Goal: Information Seeking & Learning: Check status

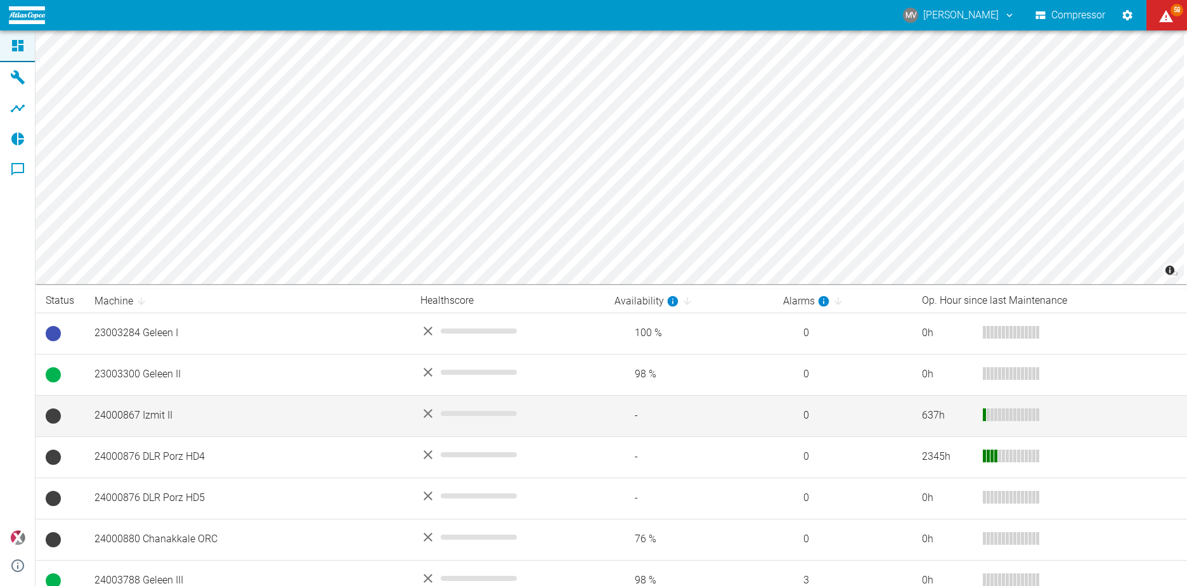
click at [266, 411] on td "24000867 Izmit II" at bounding box center [247, 415] width 326 height 41
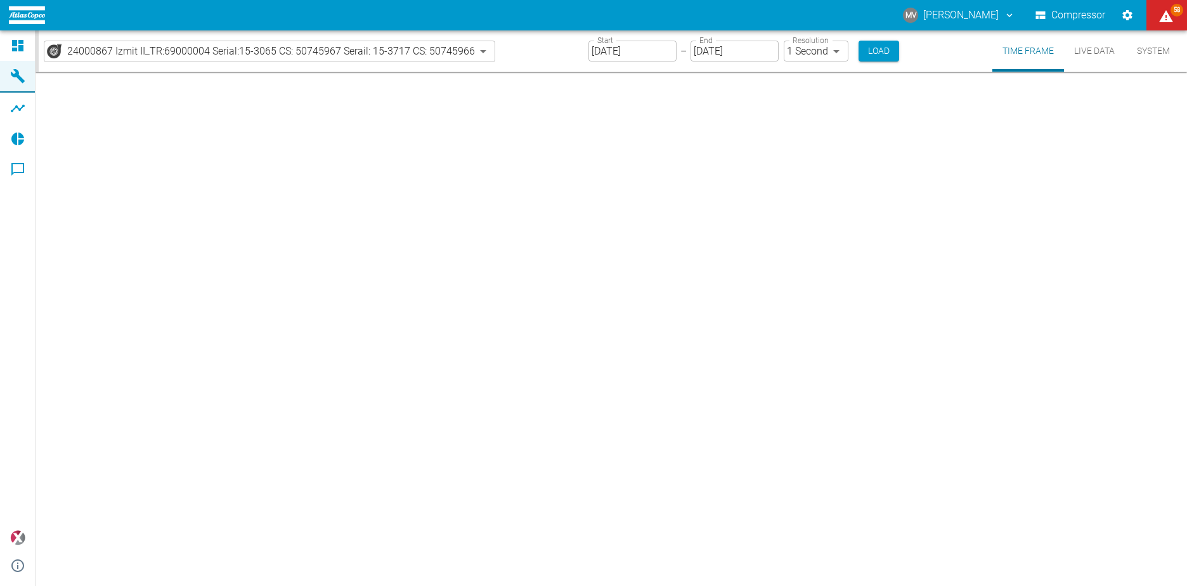
type input "2min"
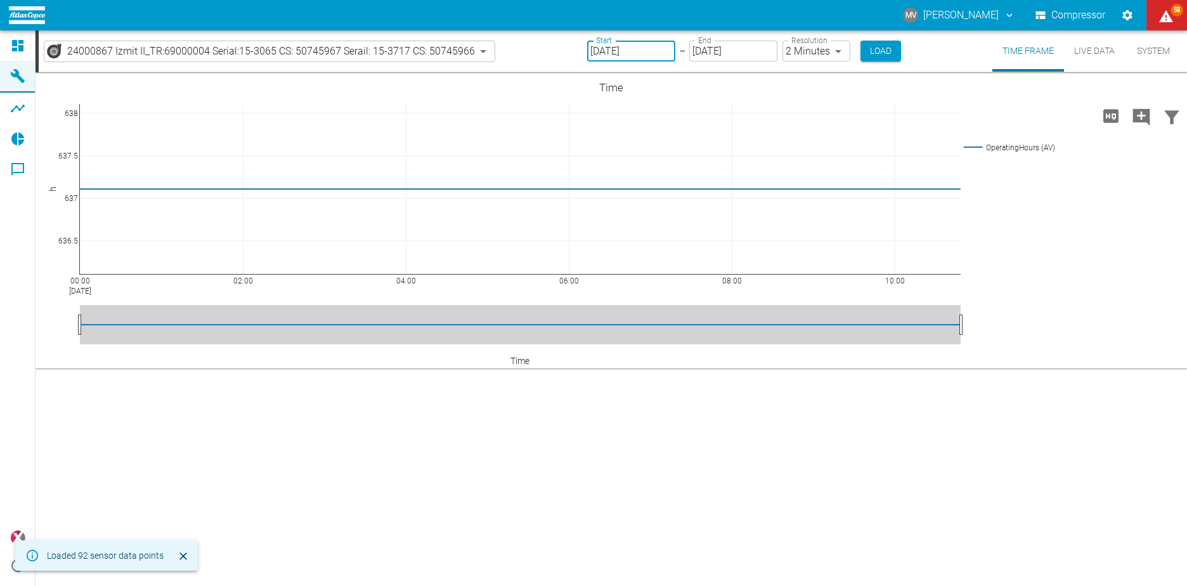
click at [659, 51] on input "[DATE]" at bounding box center [631, 51] width 88 height 21
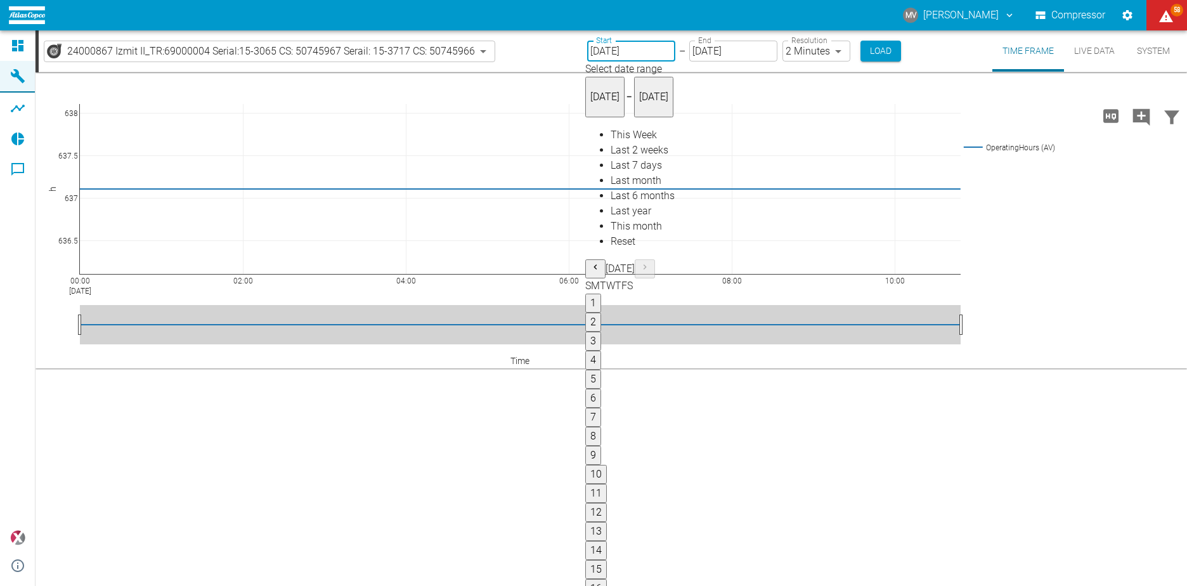
click at [600, 262] on icon "Previous month" at bounding box center [595, 267] width 10 height 10
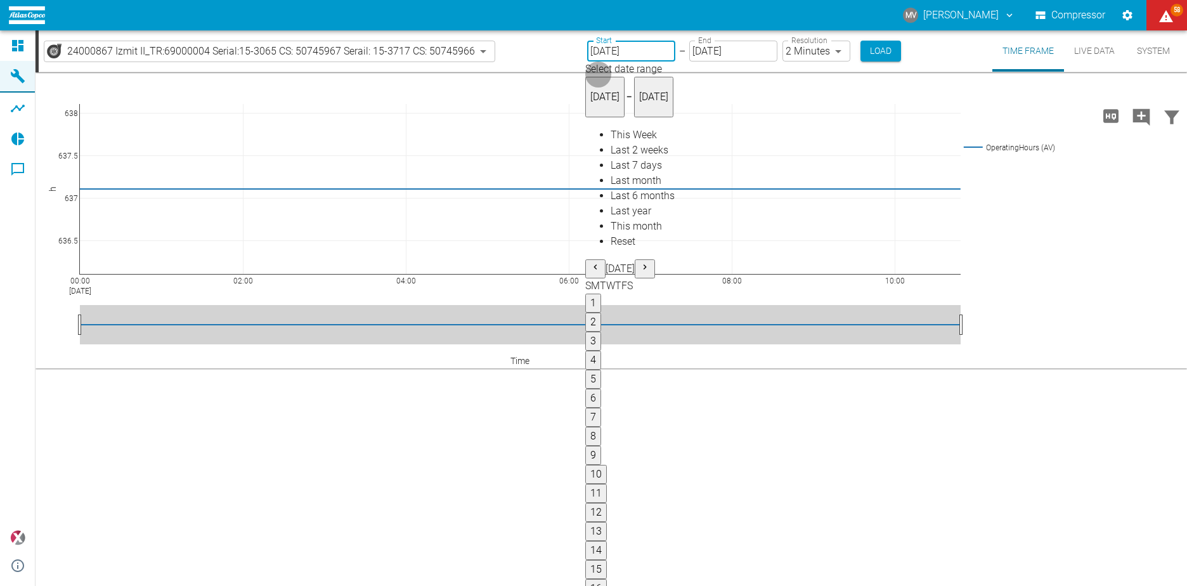
click at [600, 262] on icon "Previous month" at bounding box center [595, 267] width 10 height 10
click at [601, 294] on button "1" at bounding box center [593, 303] width 16 height 19
type input "12/01/2024"
type input "10min"
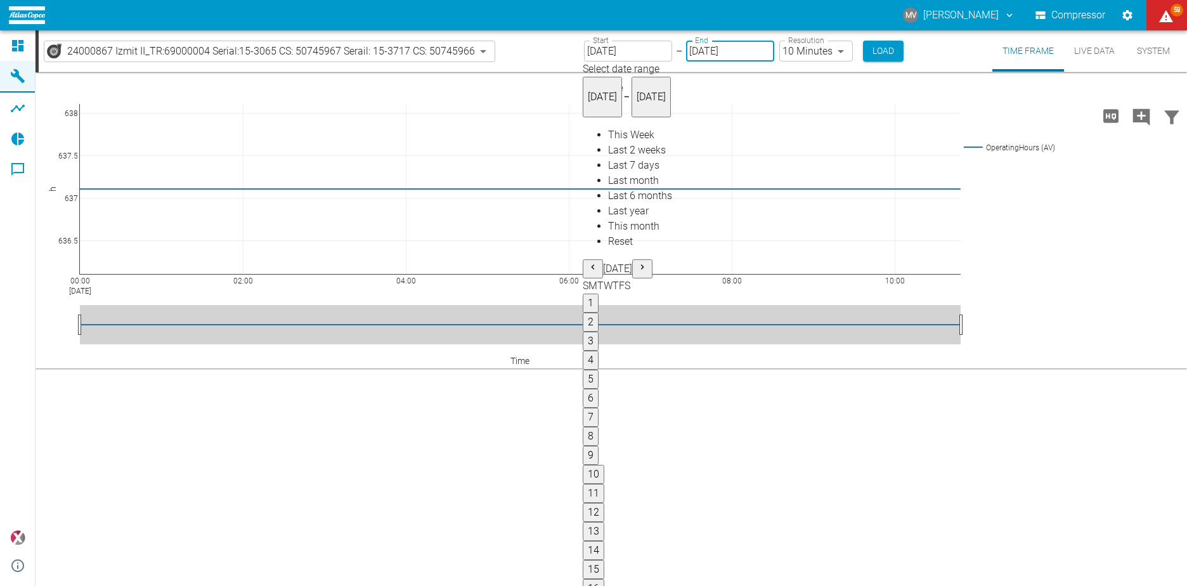
click at [598, 262] on icon "Previous month" at bounding box center [593, 267] width 10 height 10
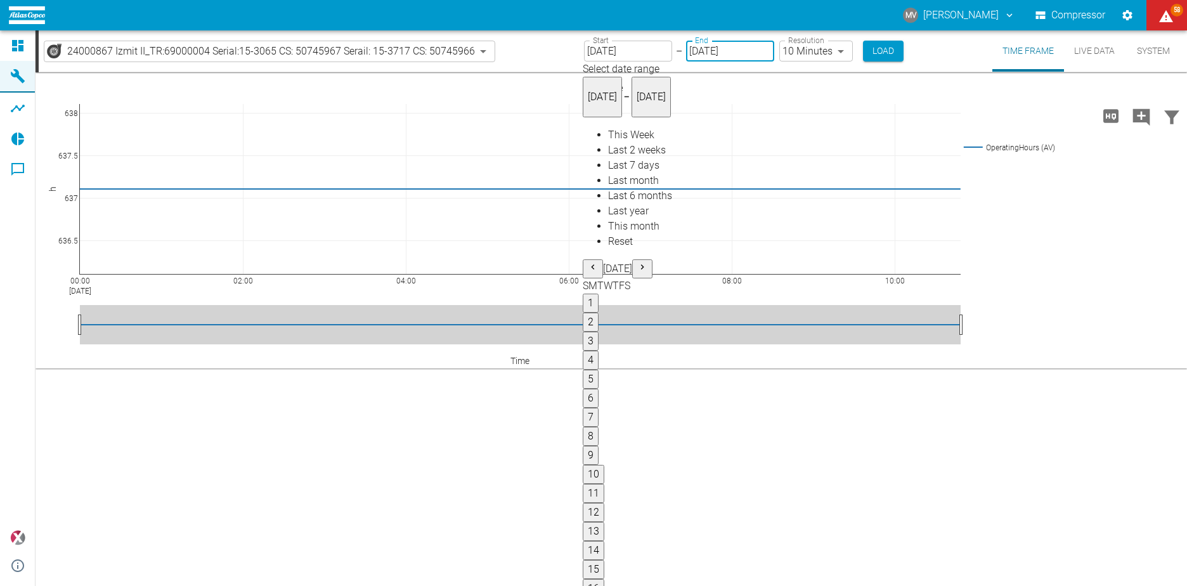
click at [598, 262] on icon "Previous month" at bounding box center [593, 267] width 10 height 10
type input "12/31/2024"
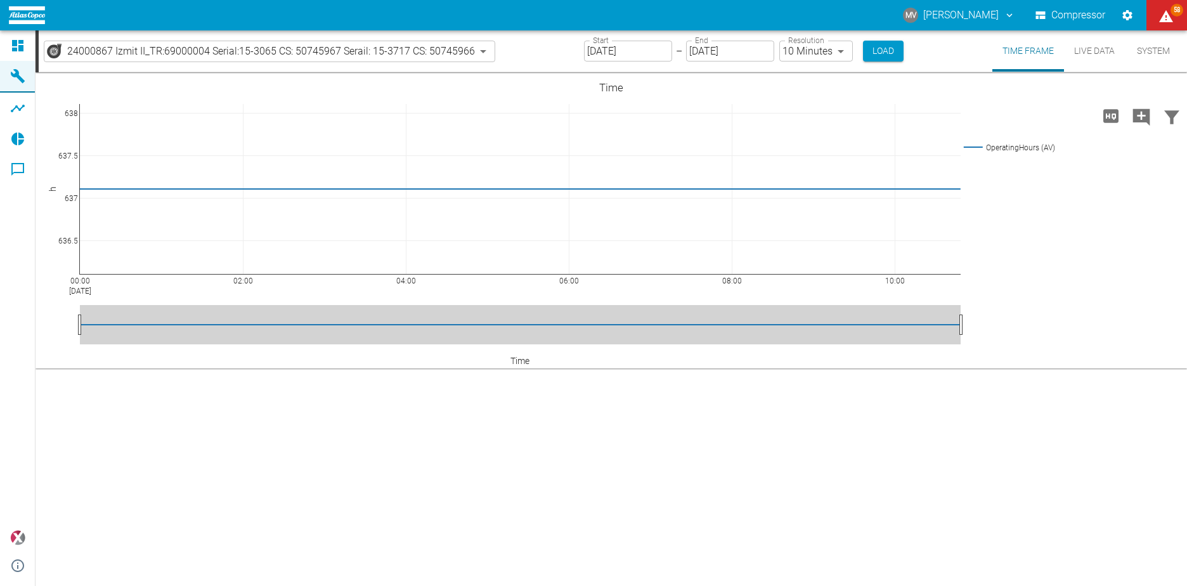
click at [819, 54] on body "MV Mirko Vollrath Compressor 58 Dashboard Machines Analyses Reports Comments po…" at bounding box center [593, 293] width 1187 height 586
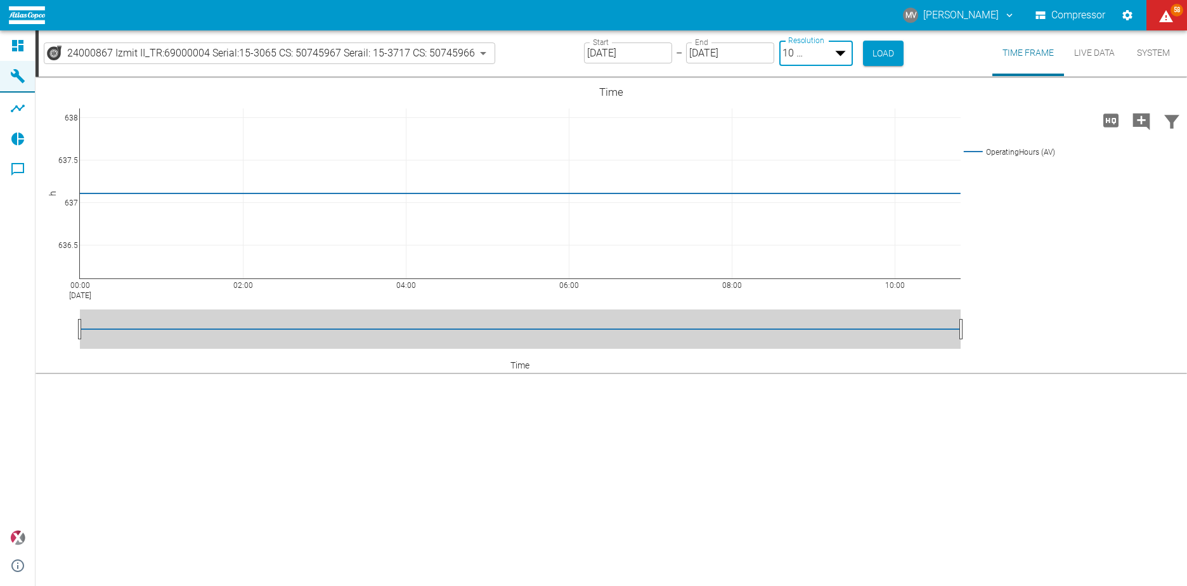
type input "2min"
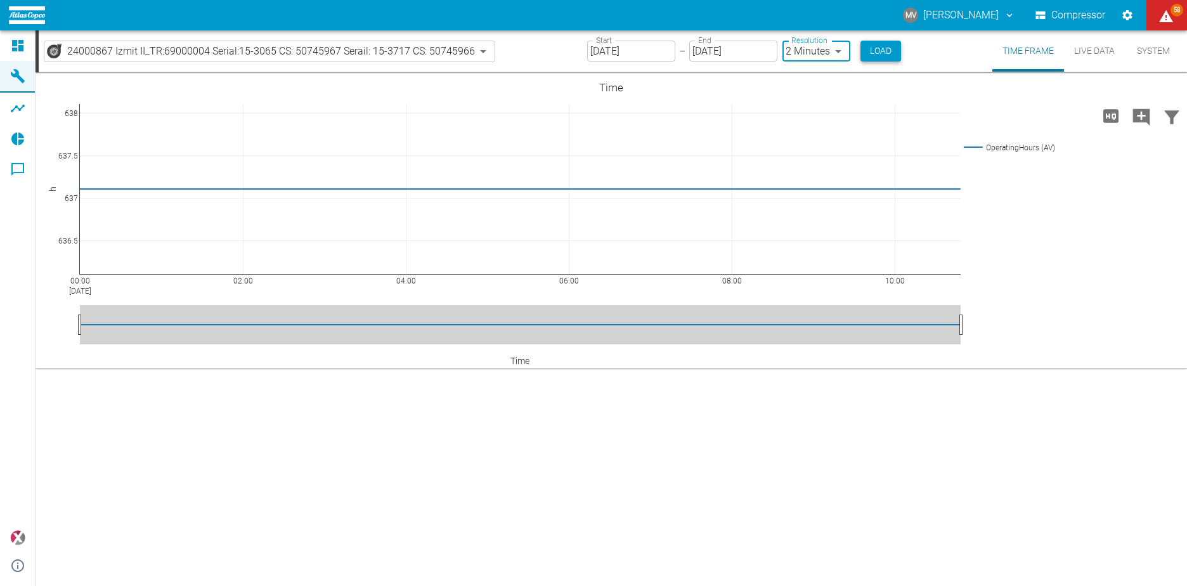
click at [881, 55] on button "Load" at bounding box center [880, 51] width 41 height 21
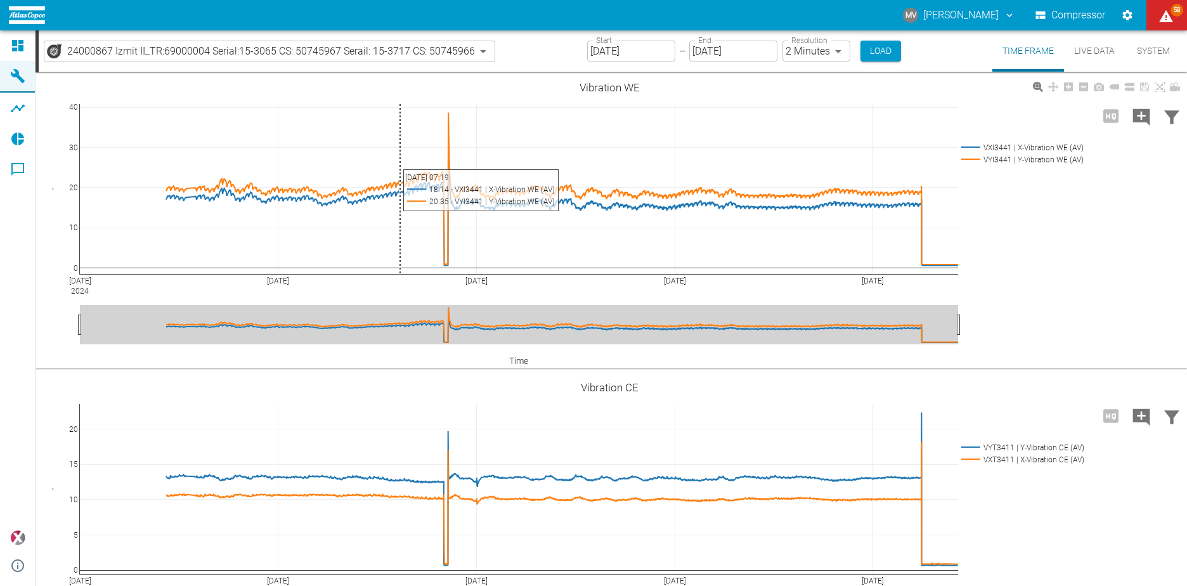
drag, startPoint x: 401, startPoint y: 101, endPoint x: 453, endPoint y: 133, distance: 60.9
click at [399, 108] on div "Dec 1 2024 Dec 8 Dec 15 Dec 22 Dec 29 0 10 20 30 40 VXI3441 | X-Vibration WE (A…" at bounding box center [610, 221] width 1148 height 285
click at [395, 103] on div "Dec 1 2024 Dec 8 Dec 15 Dec 22 Dec 29 0 10 20 30 40 VXI3441 | X-Vibration WE (A…" at bounding box center [610, 221] width 1148 height 285
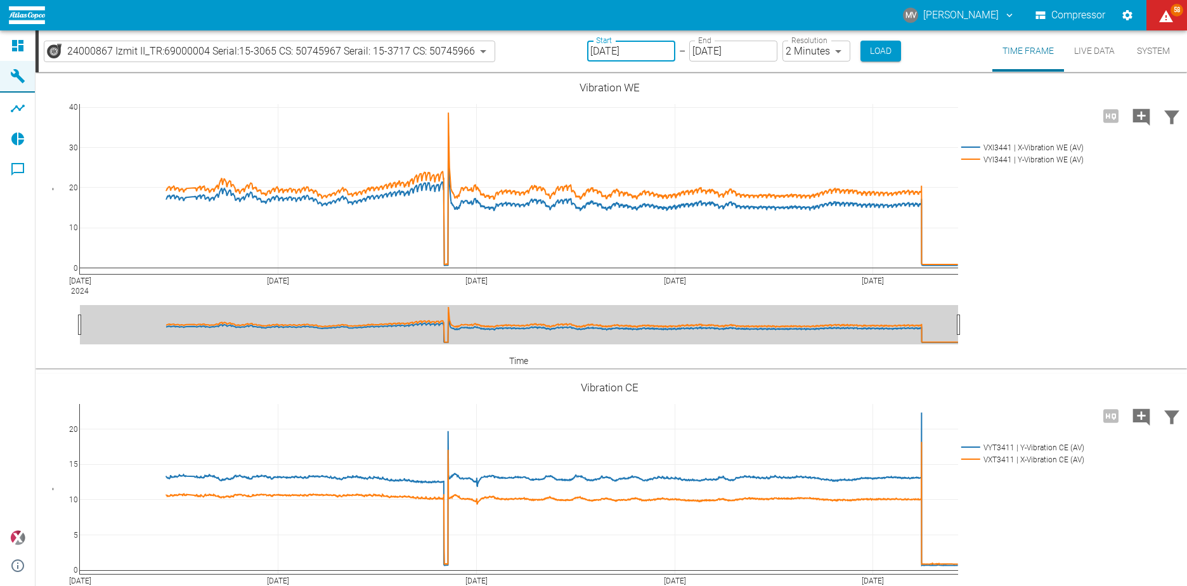
click at [658, 55] on input "12/01/2024" at bounding box center [631, 51] width 88 height 21
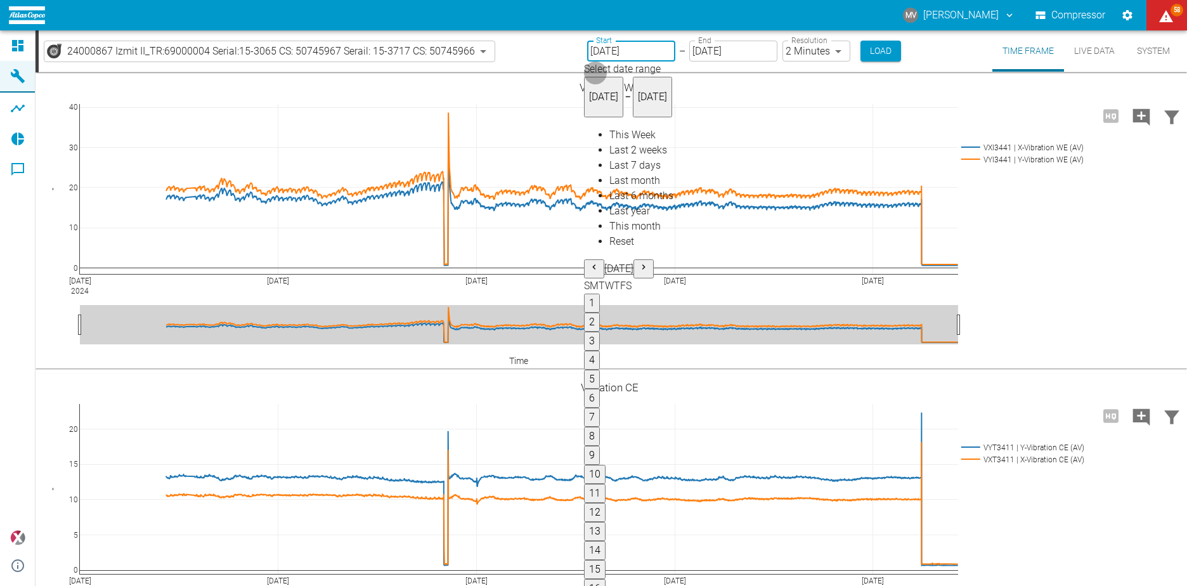
type input "12/13/2024"
type input "12/14/2024"
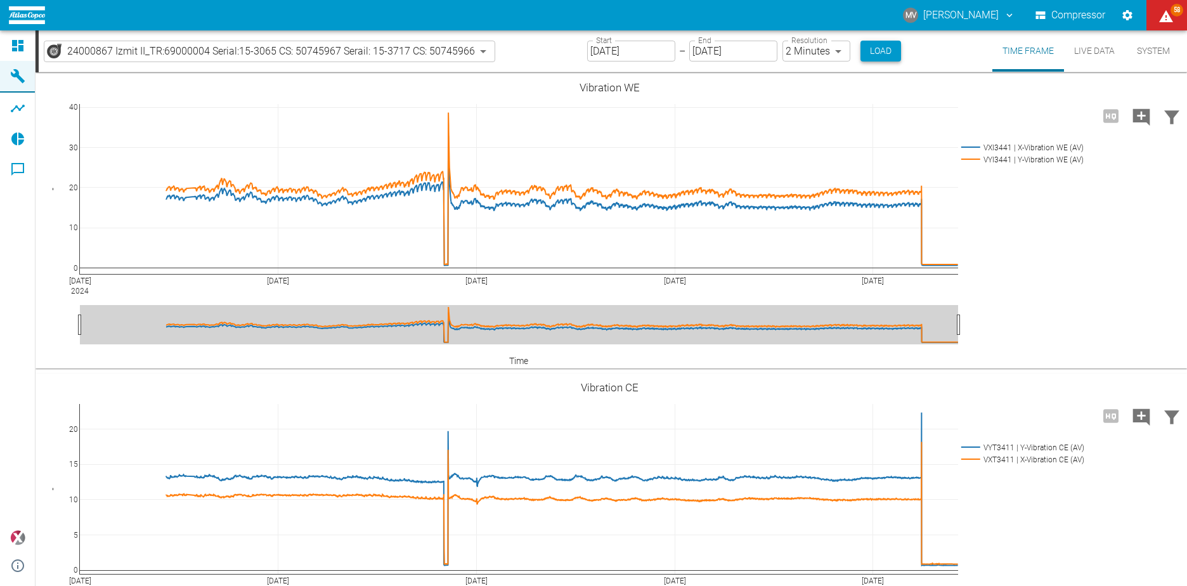
click at [877, 52] on button "Load" at bounding box center [880, 51] width 41 height 21
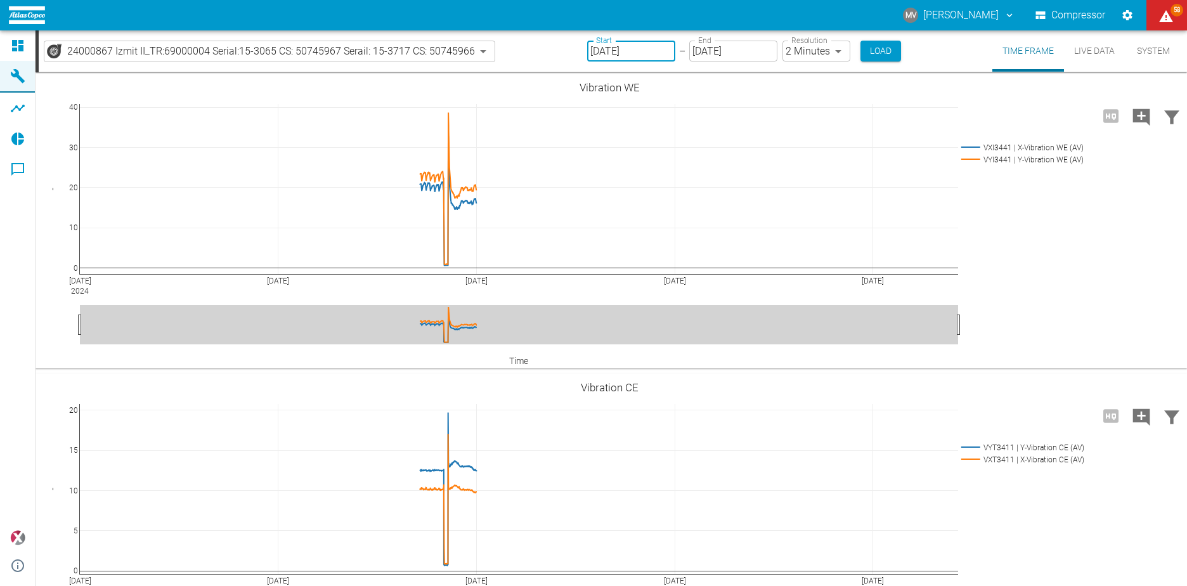
click at [654, 48] on input "12/13/2024" at bounding box center [631, 51] width 88 height 21
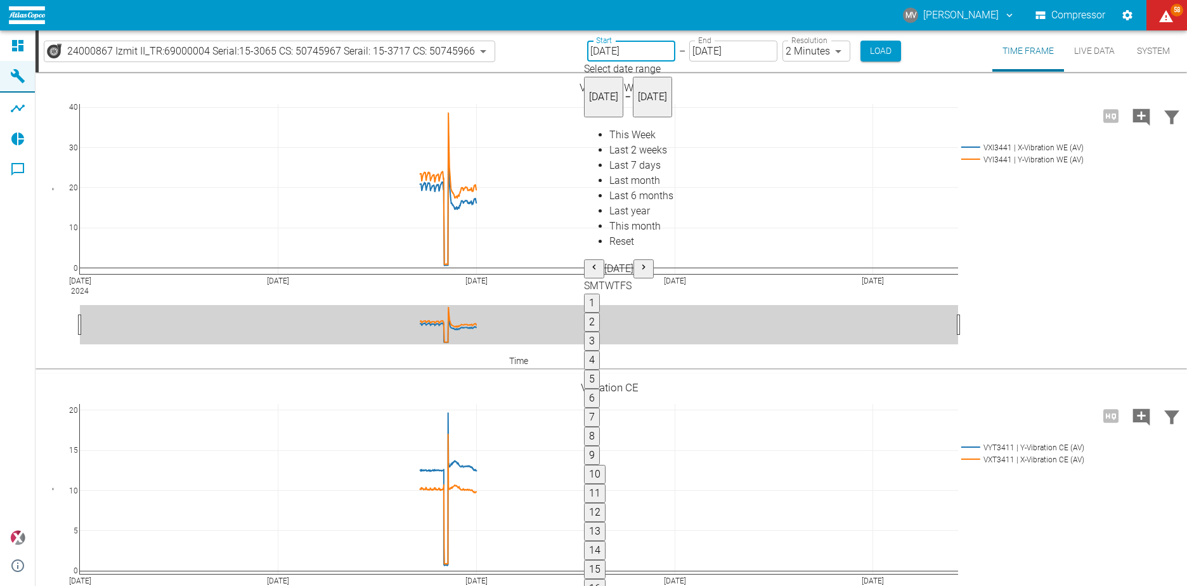
type input "12/12/2024"
type input "12/16/2024"
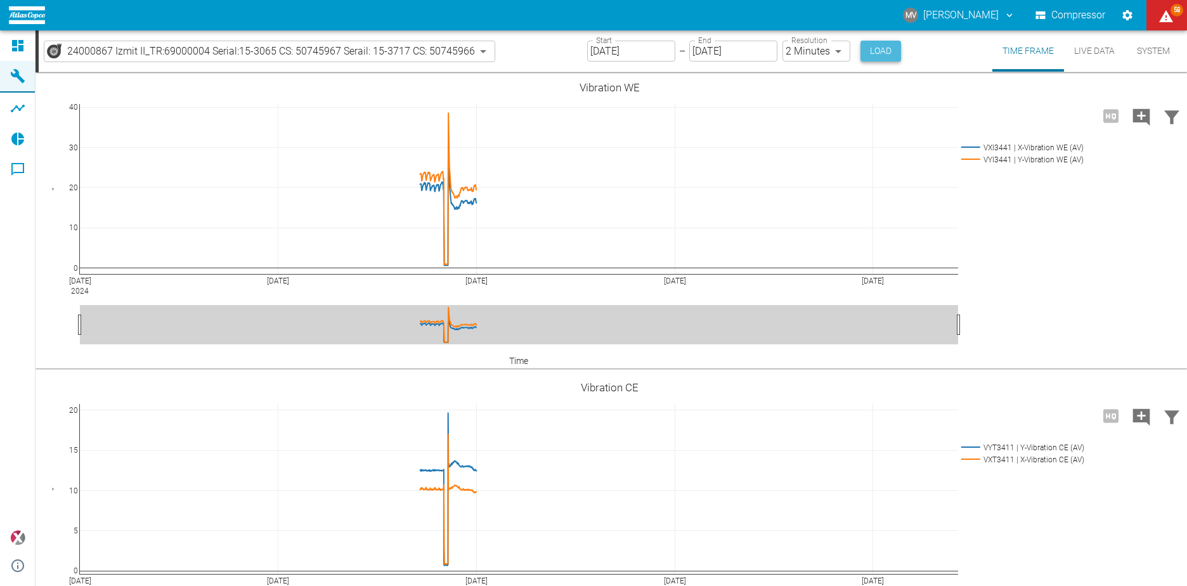
click at [881, 53] on button "Load" at bounding box center [880, 51] width 41 height 21
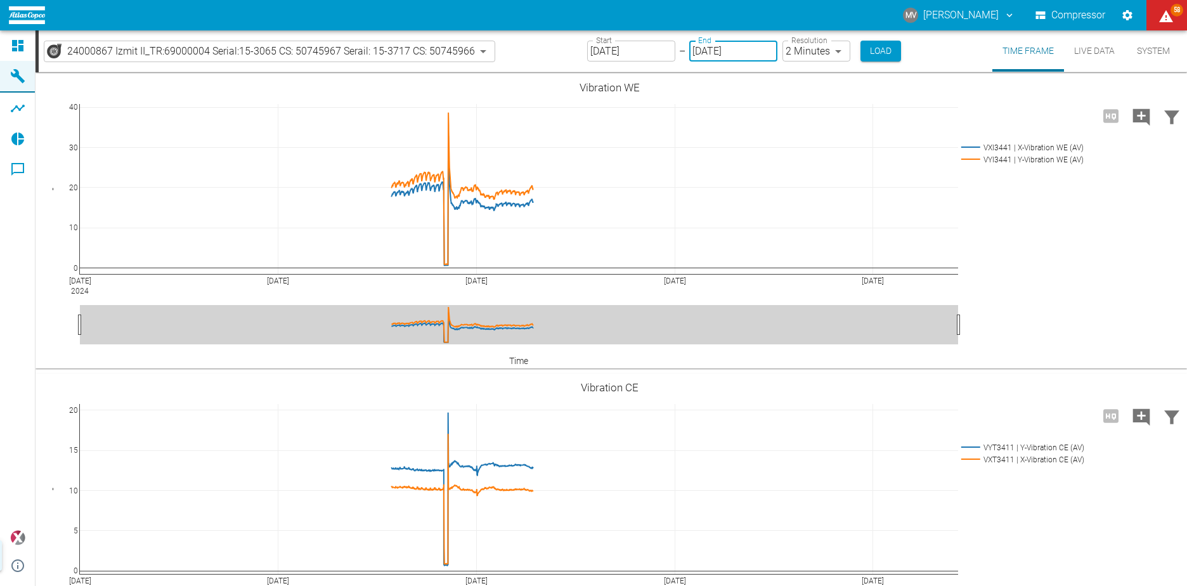
click at [765, 51] on input "12/16/2024" at bounding box center [733, 51] width 88 height 21
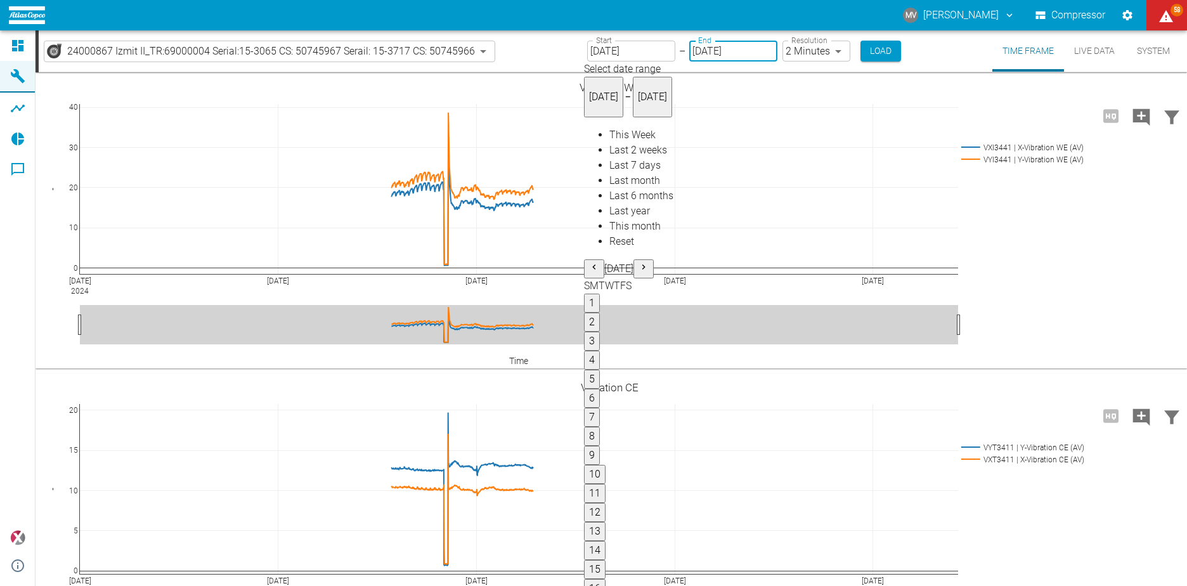
type input "12/08/2024"
type input "12/31/2024"
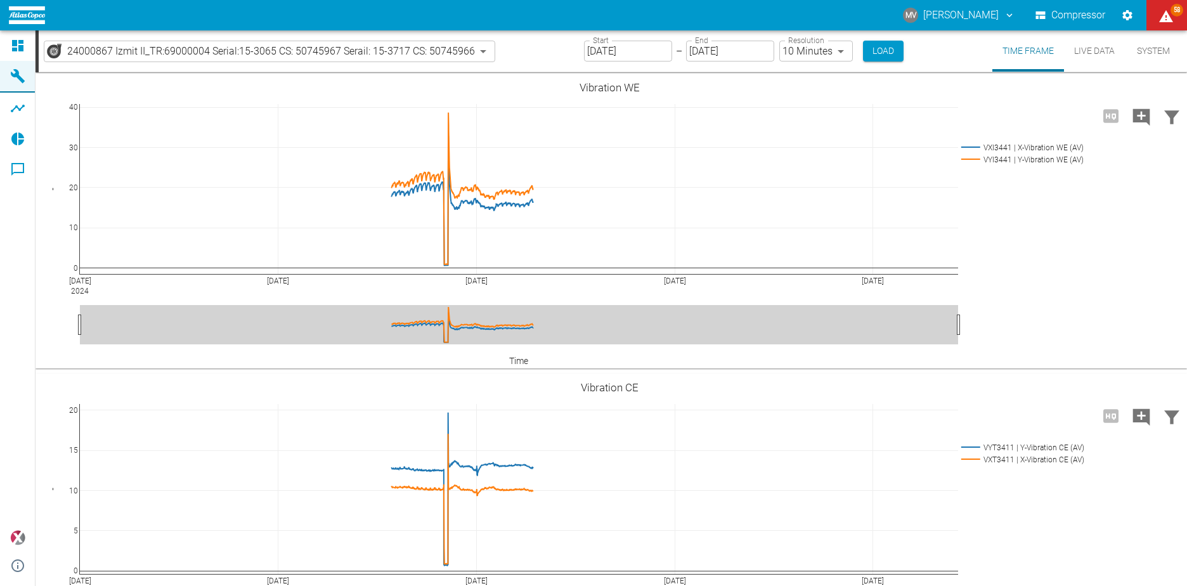
click at [818, 54] on body "MV Mirko Vollrath Compressor 58 Dashboard Machines Analyses Reports Comments po…" at bounding box center [593, 293] width 1187 height 586
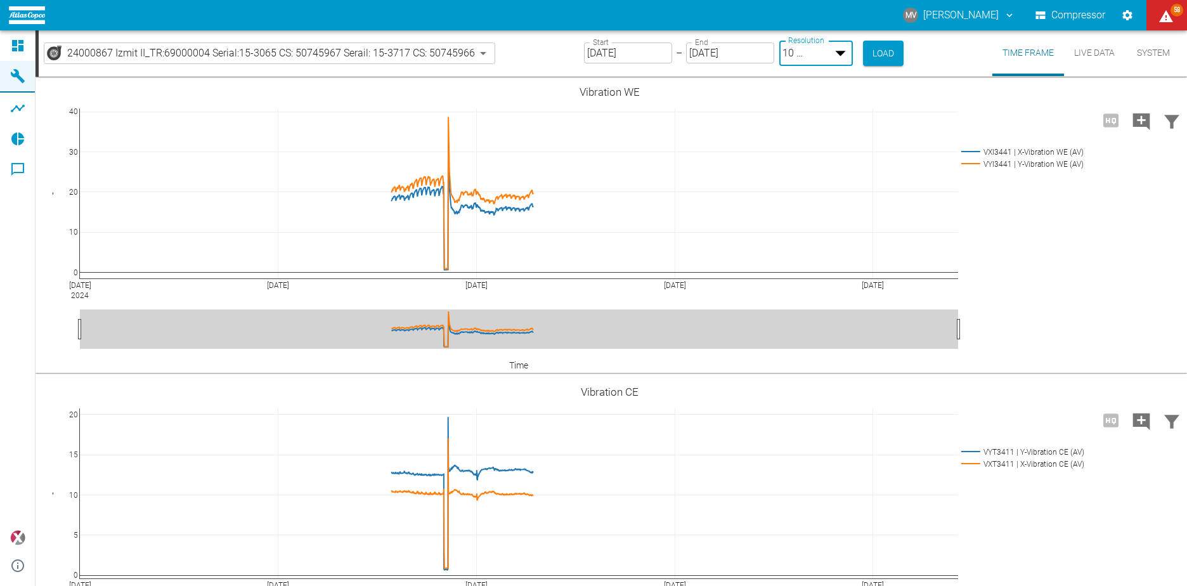
type input "2min"
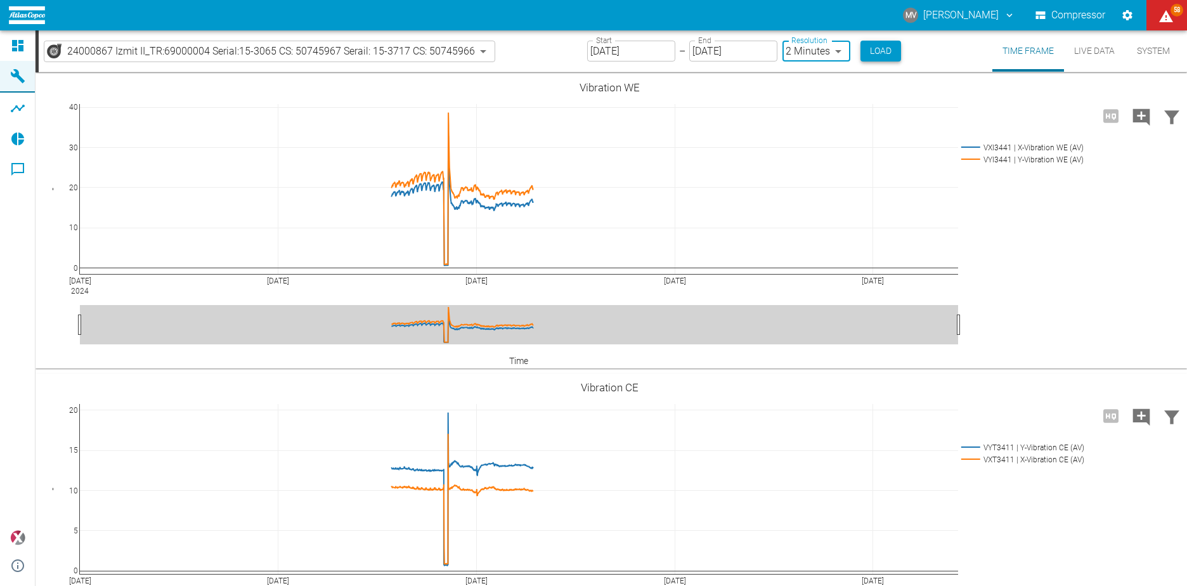
click at [865, 42] on button "Load" at bounding box center [880, 51] width 41 height 21
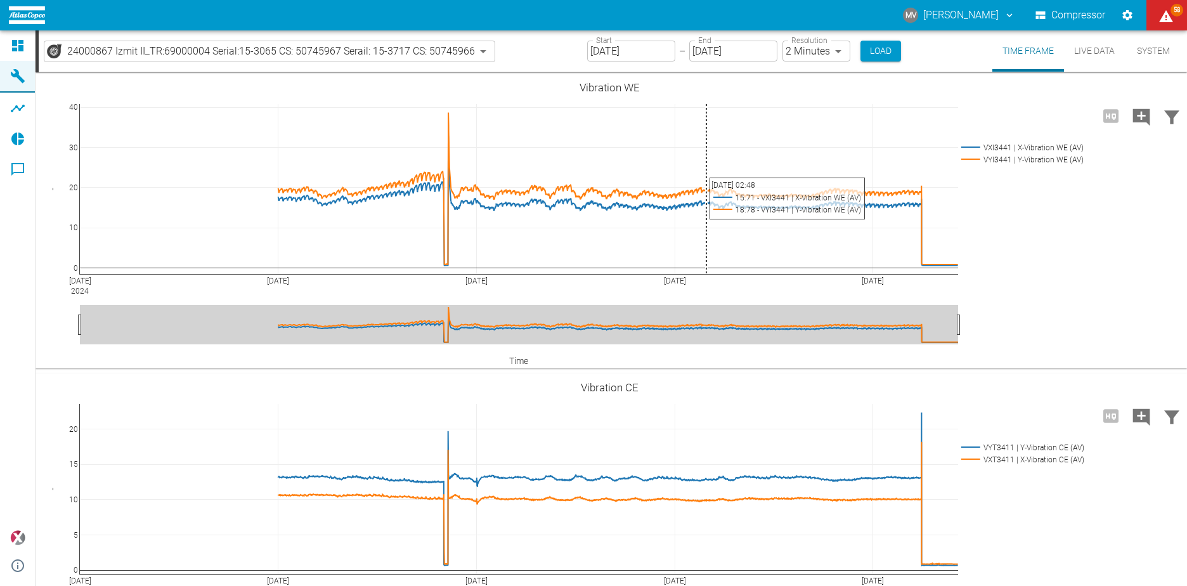
click at [815, 51] on body "MV Mirko Vollrath Compressor 58 Dashboard Machines Analyses Reports Comments po…" at bounding box center [593, 293] width 1187 height 586
click at [815, 585] on div at bounding box center [593, 596] width 1187 height 0
click at [640, 55] on input "12/08/2024" at bounding box center [631, 51] width 88 height 21
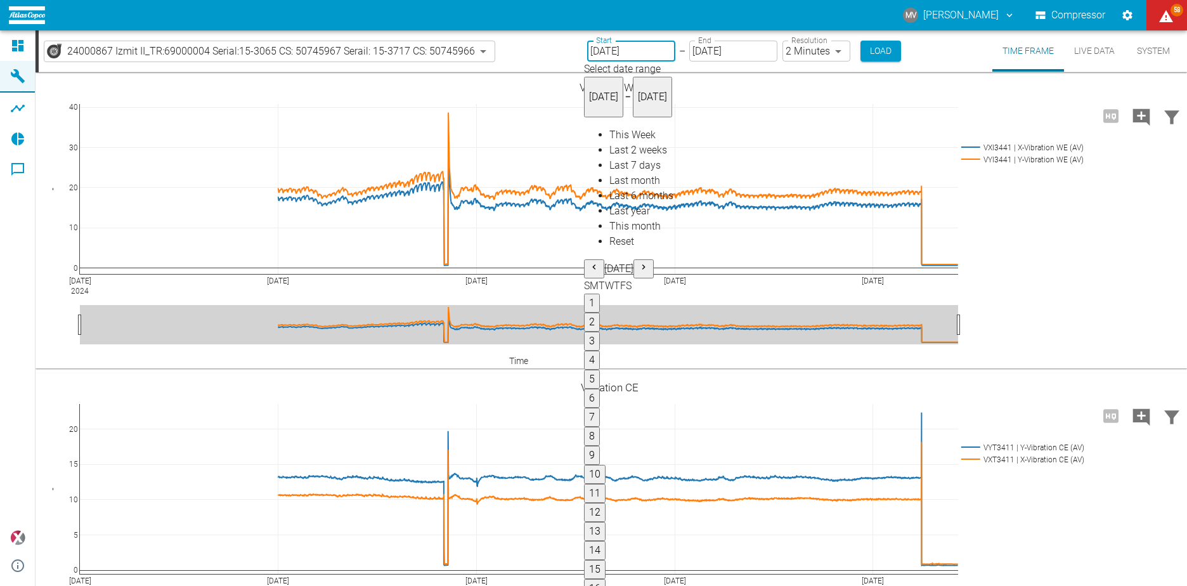
click at [549, 54] on div "24000867 Izmit II_TR:69000004 Serial:15-3065 CS: 50745967 Serail: 15-3717 CS: 5…" at bounding box center [613, 50] width 1148 height 41
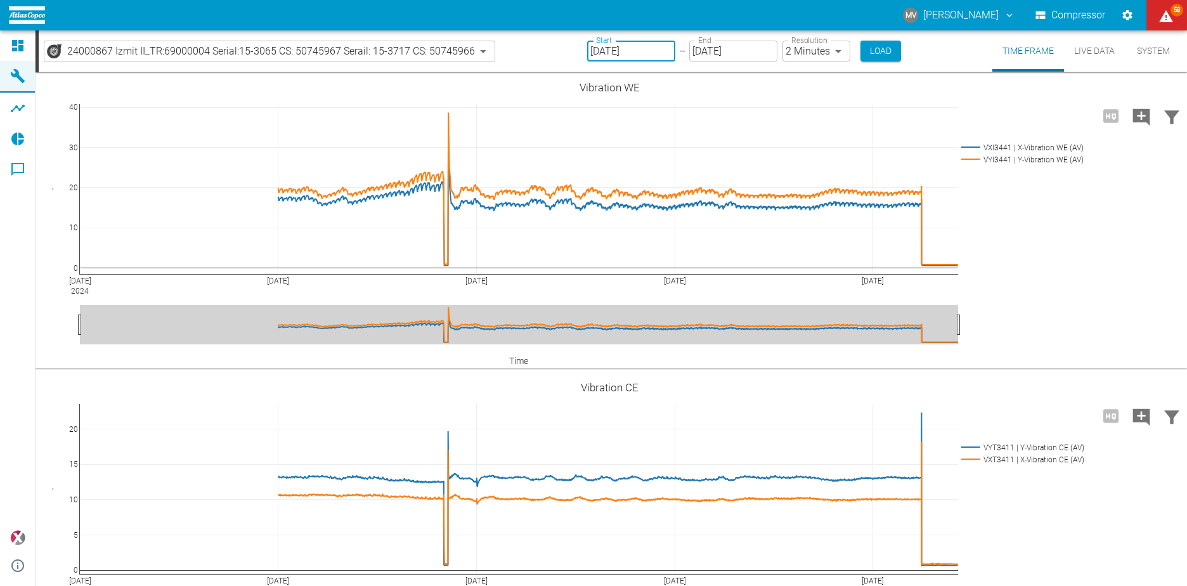
click at [635, 51] on input "12/08/2024" at bounding box center [631, 51] width 88 height 21
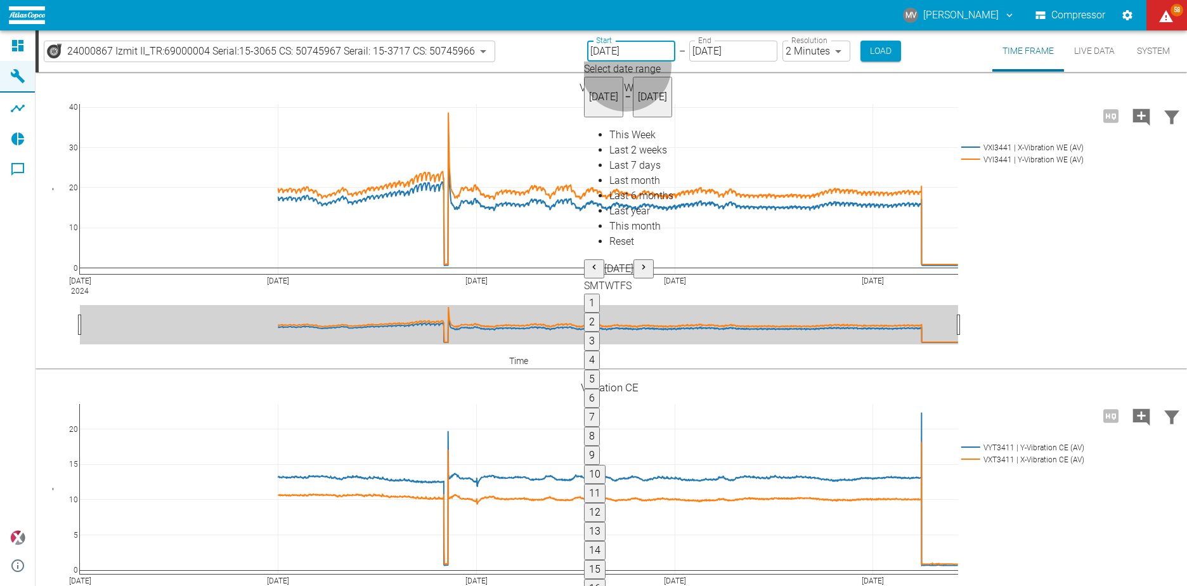
click at [636, 202] on span "Last 6 months" at bounding box center [641, 196] width 64 height 12
type input "[DATE]"
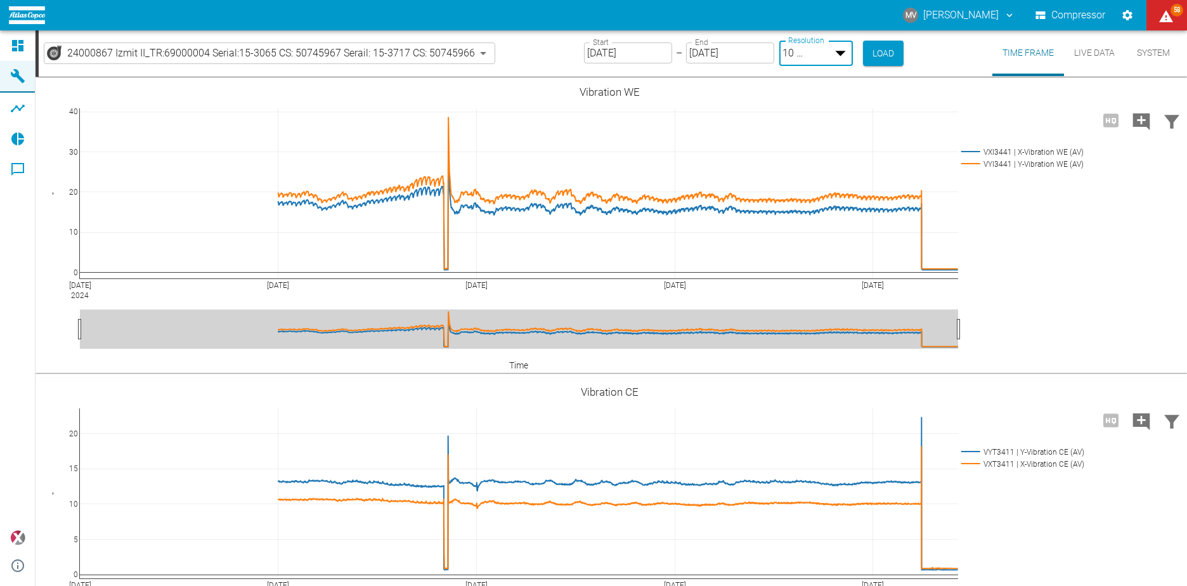
click at [822, 51] on body "MV Mirko Vollrath Compressor 58 Dashboard Machines Analyses Reports Comments po…" at bounding box center [593, 293] width 1187 height 586
type input "2min"
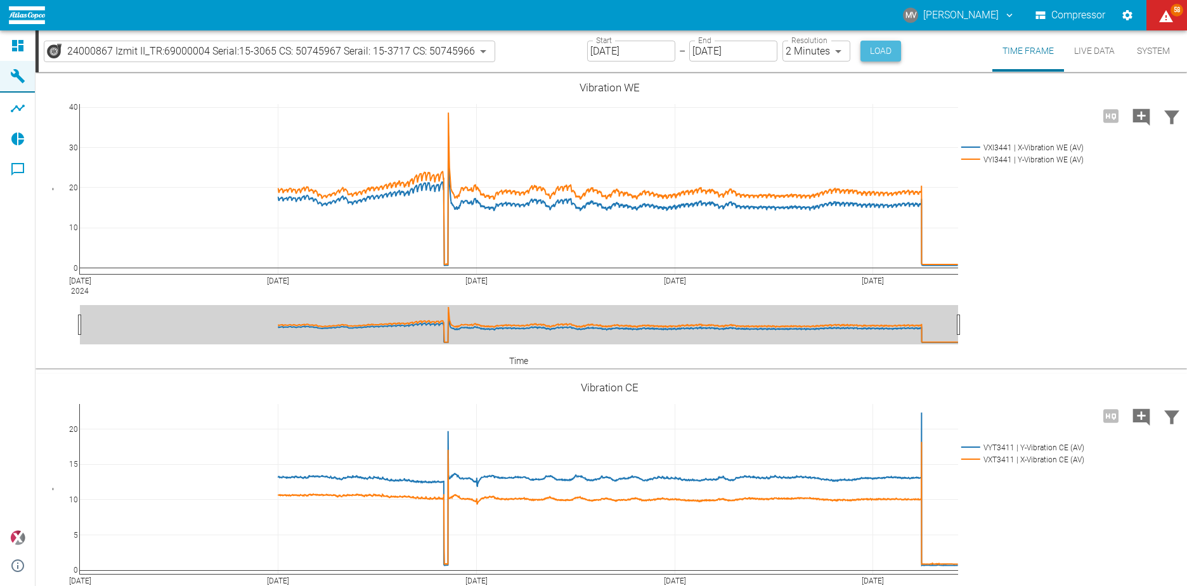
click at [869, 47] on button "Load" at bounding box center [880, 51] width 41 height 21
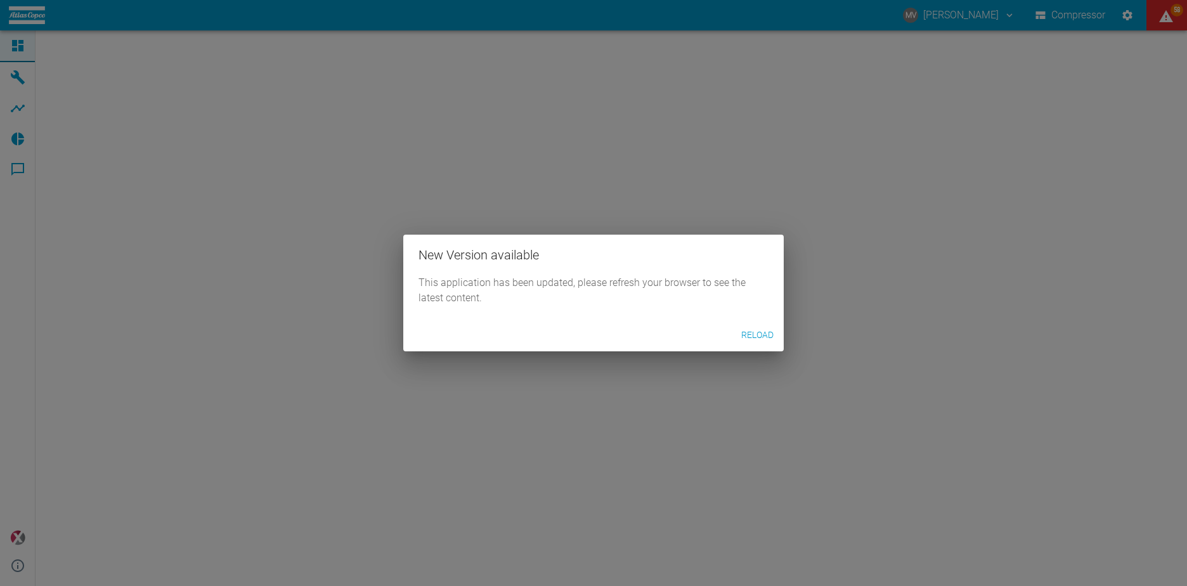
click at [755, 330] on button "Reload" at bounding box center [757, 334] width 42 height 23
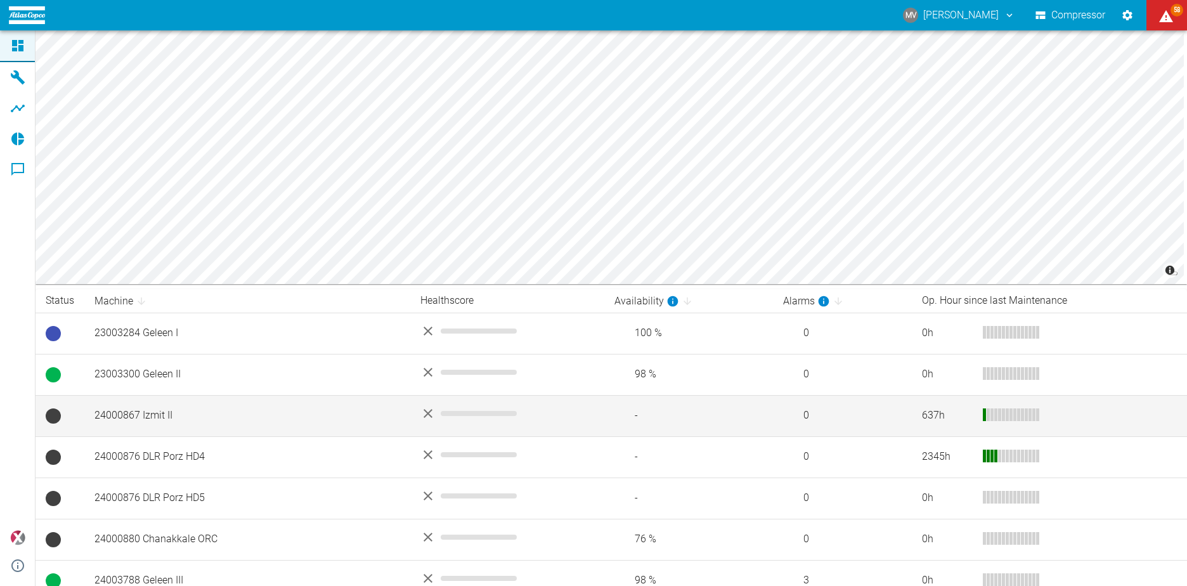
click at [159, 404] on td "24000867 Izmit II" at bounding box center [247, 415] width 326 height 41
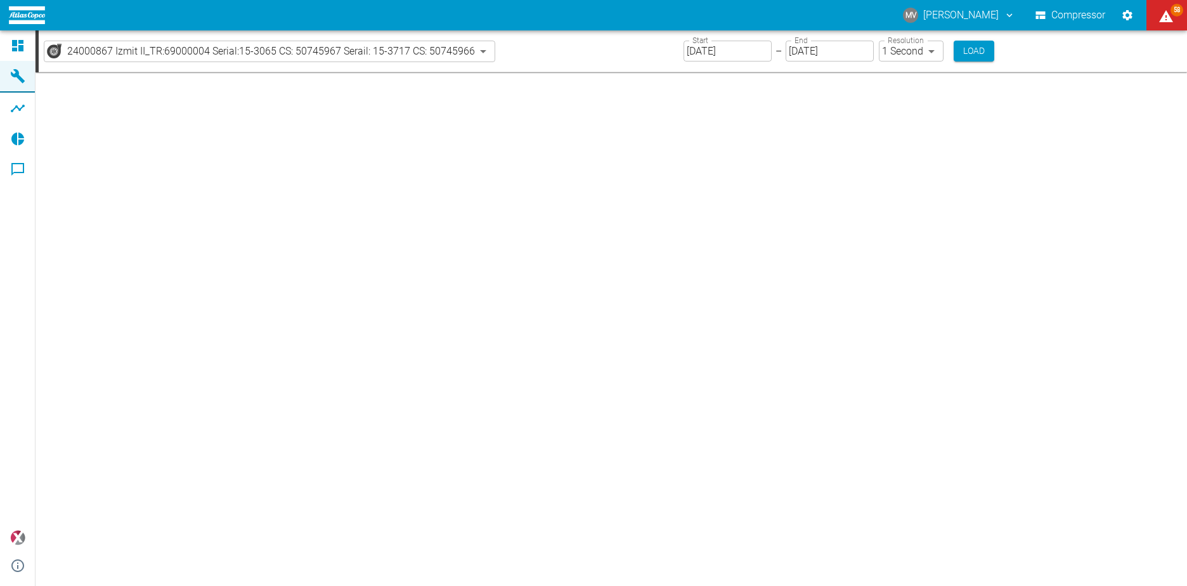
type input "2min"
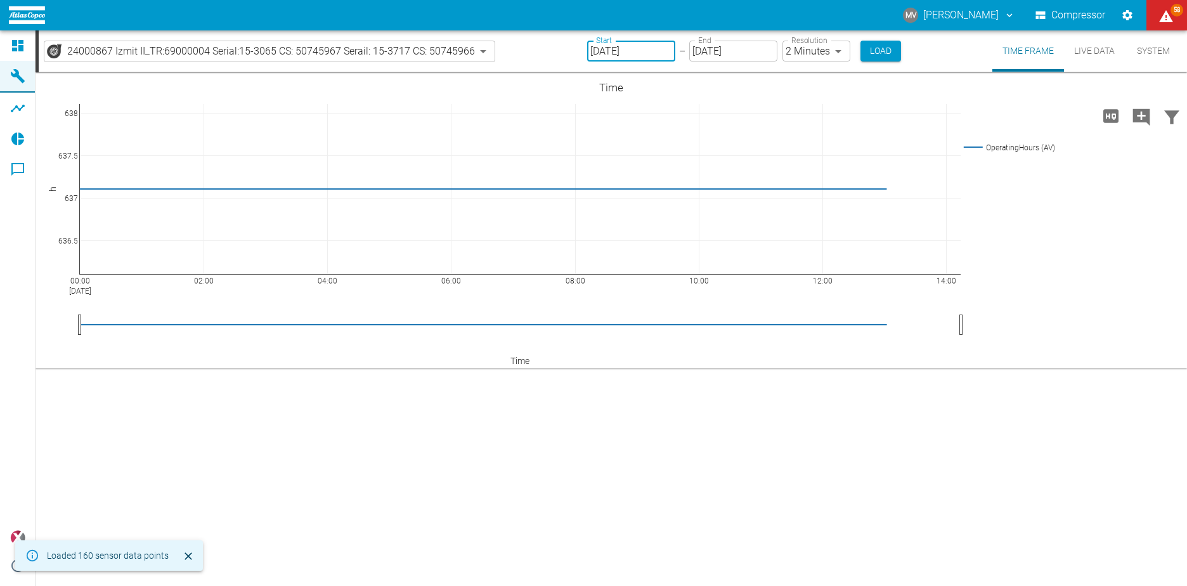
click at [661, 51] on input "[DATE]" at bounding box center [631, 51] width 88 height 21
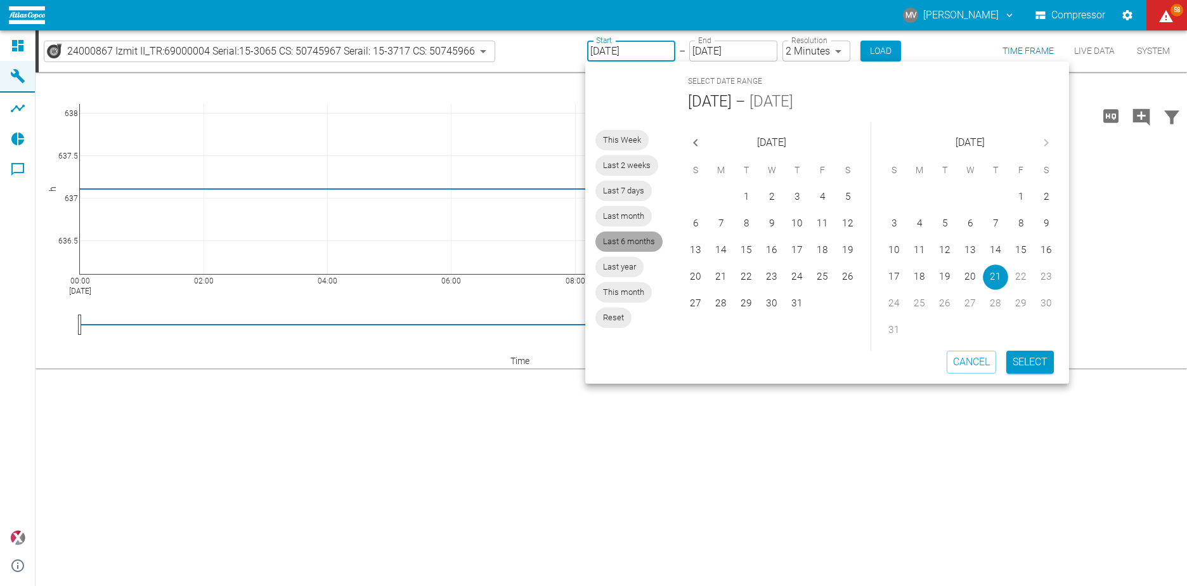
click at [625, 240] on span "Last 6 months" at bounding box center [628, 241] width 67 height 13
type input "[DATE]"
type input "10min"
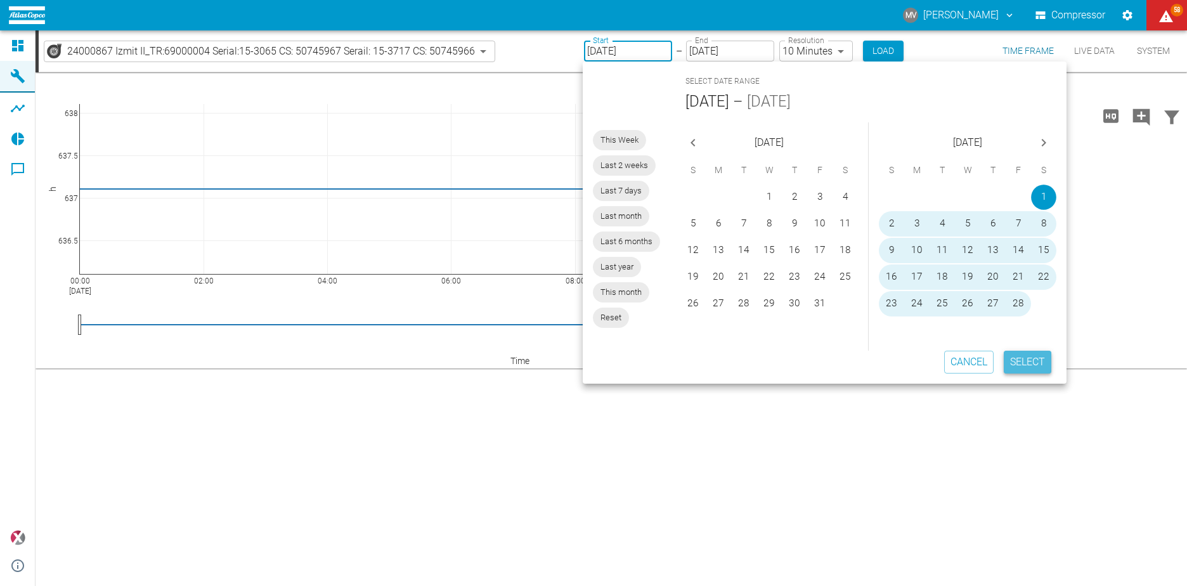
click at [1026, 367] on button "Select" at bounding box center [1028, 362] width 48 height 23
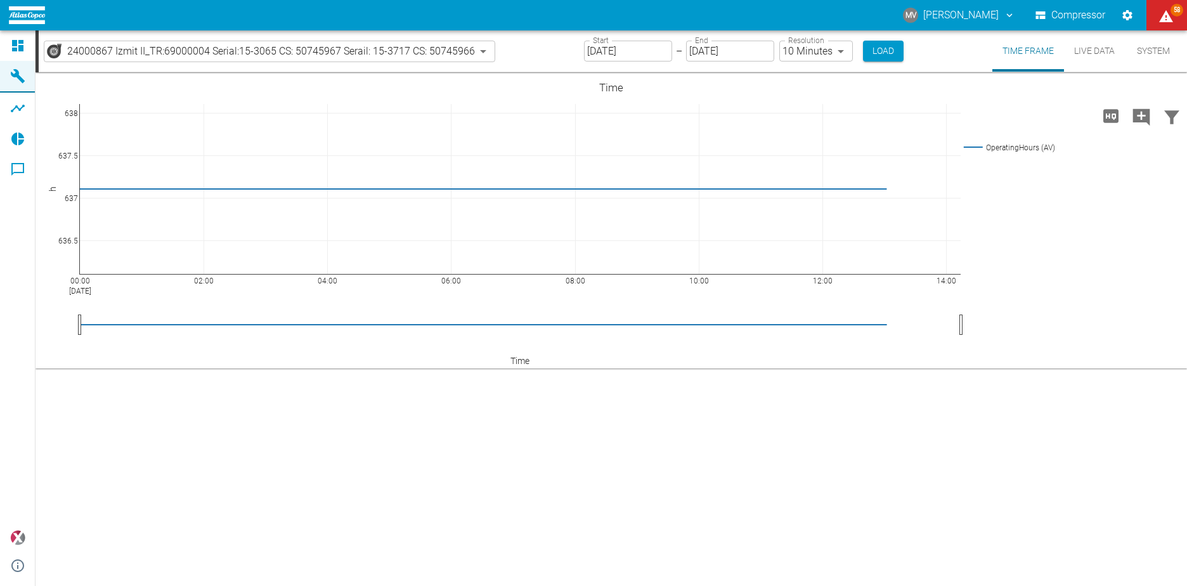
click at [882, 40] on div "Start [DATE] Start – End [DATE] End Resolution 10 Minutes 10min Resolution Load" at bounding box center [744, 50] width 320 height 41
click at [887, 57] on button "Load" at bounding box center [883, 51] width 41 height 21
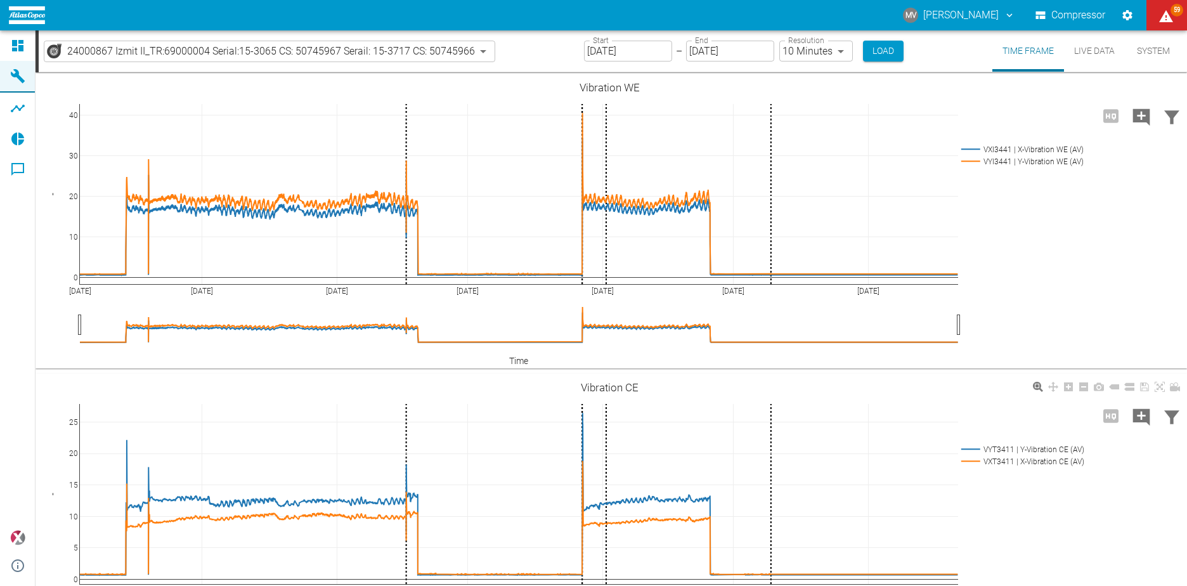
click at [994, 215] on div "[DATE] [DATE] [DATE] [DATE] [DATE] [DATE] [DATE] 0 10 20 30 40 VXI3441 | X-Vibr…" at bounding box center [610, 221] width 1148 height 285
click at [614, 50] on input "[DATE]" at bounding box center [628, 51] width 88 height 21
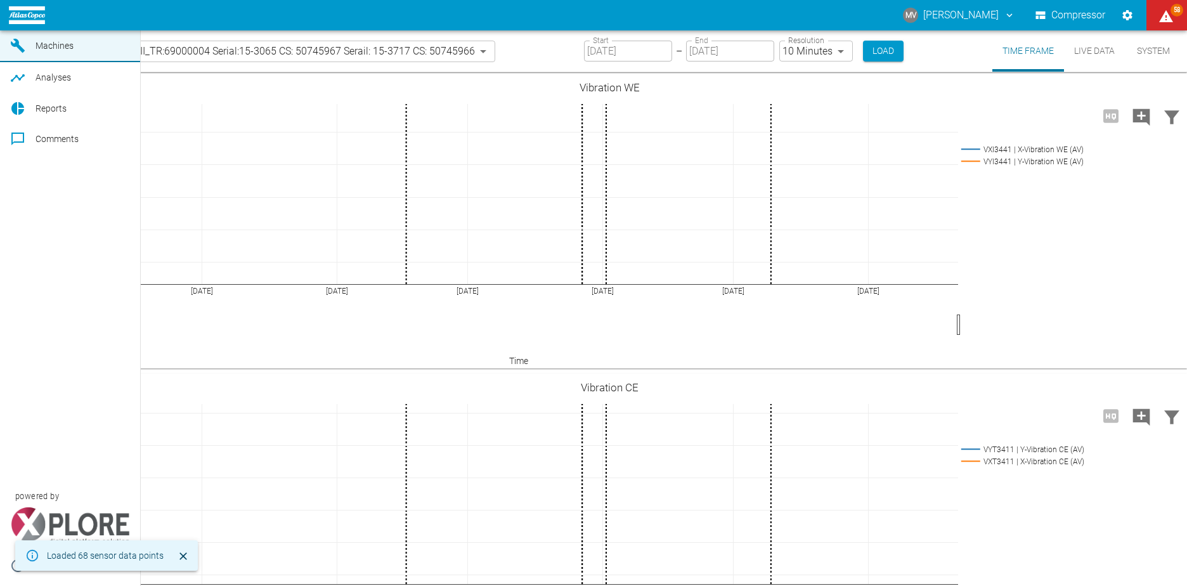
click at [20, 21] on icon at bounding box center [17, 15] width 11 height 11
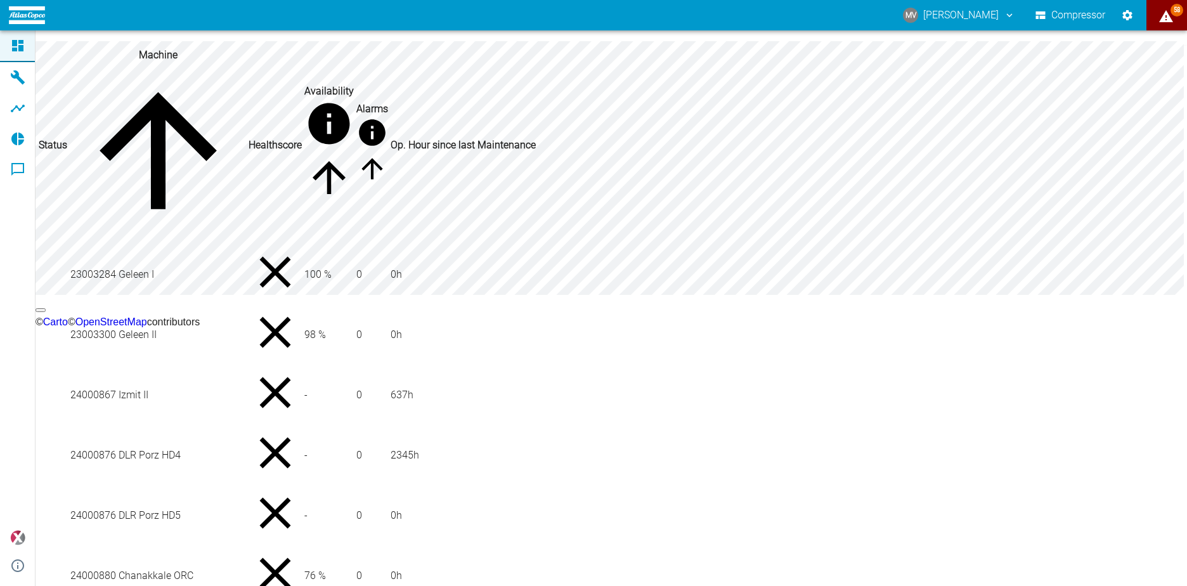
click at [1160, 20] on icon "displayAlerts" at bounding box center [1165, 16] width 15 height 15
click at [1164, 585] on div at bounding box center [593, 596] width 1187 height 0
click at [1079, 15] on button "Compressor" at bounding box center [1070, 15] width 75 height 23
click at [1126, 14] on icon "Settings" at bounding box center [1127, 15] width 13 height 13
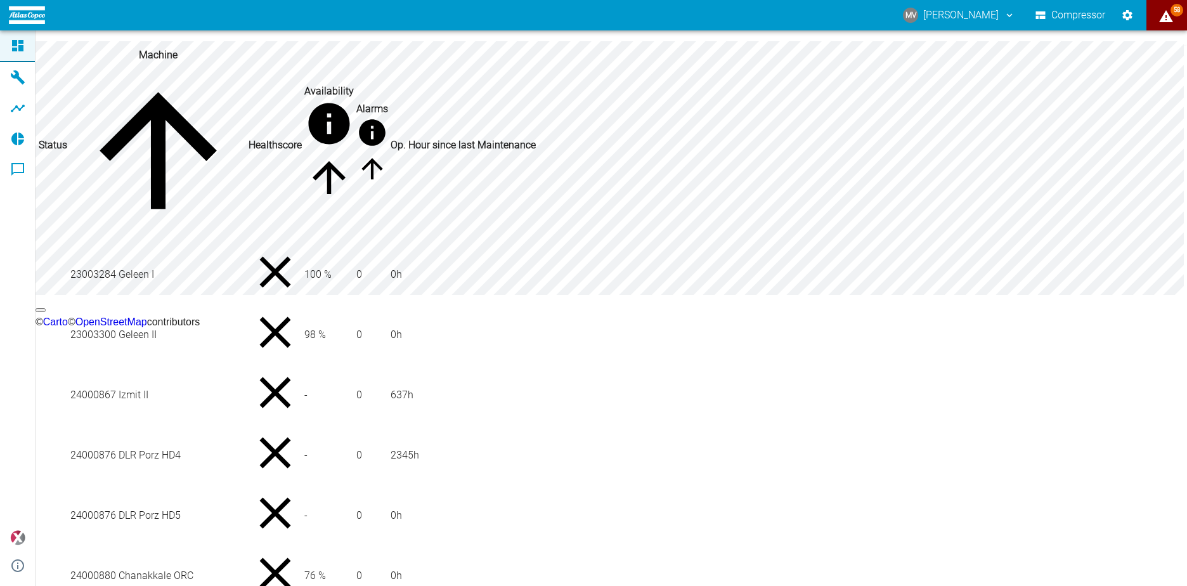
checkbox input "true"
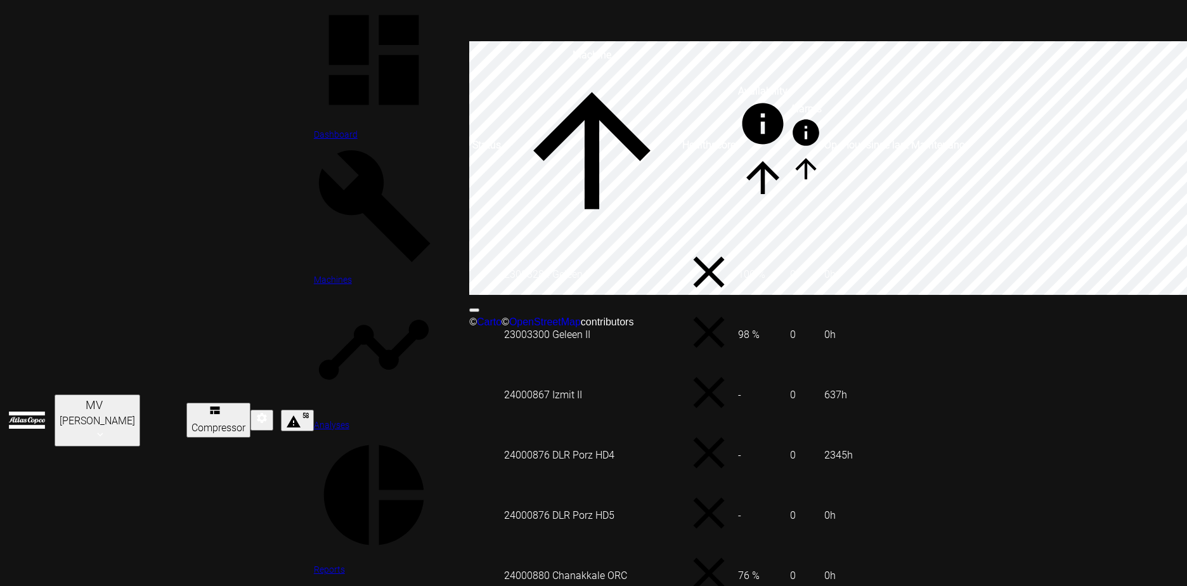
click at [314, 564] on span "Reports" at bounding box center [329, 569] width 31 height 10
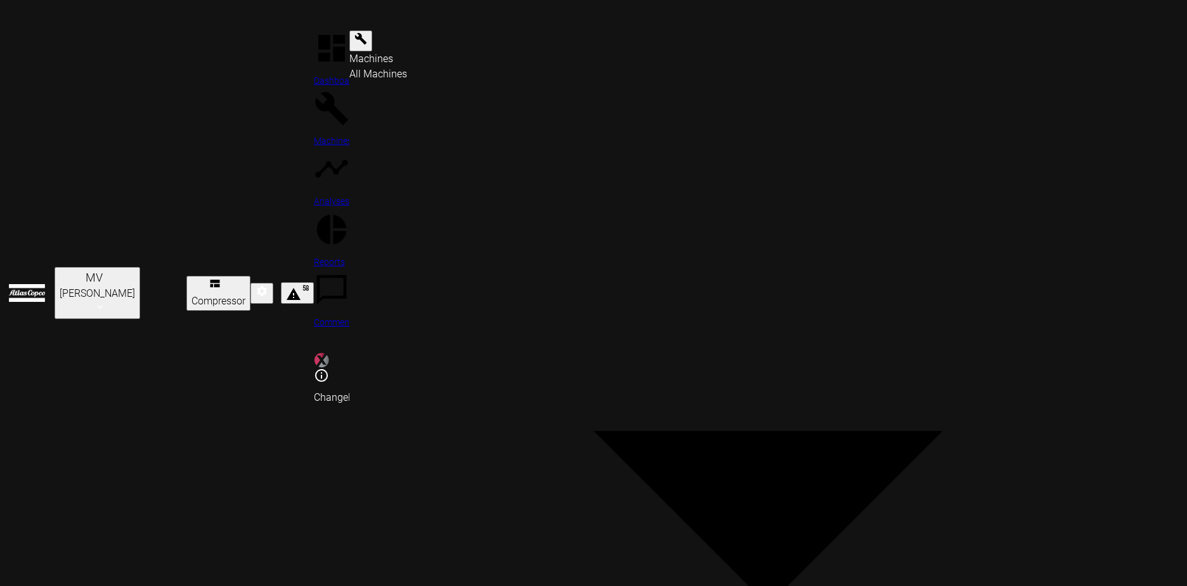
type input "be8d29ba-8787-498f-81f8-2f9651c4d660"
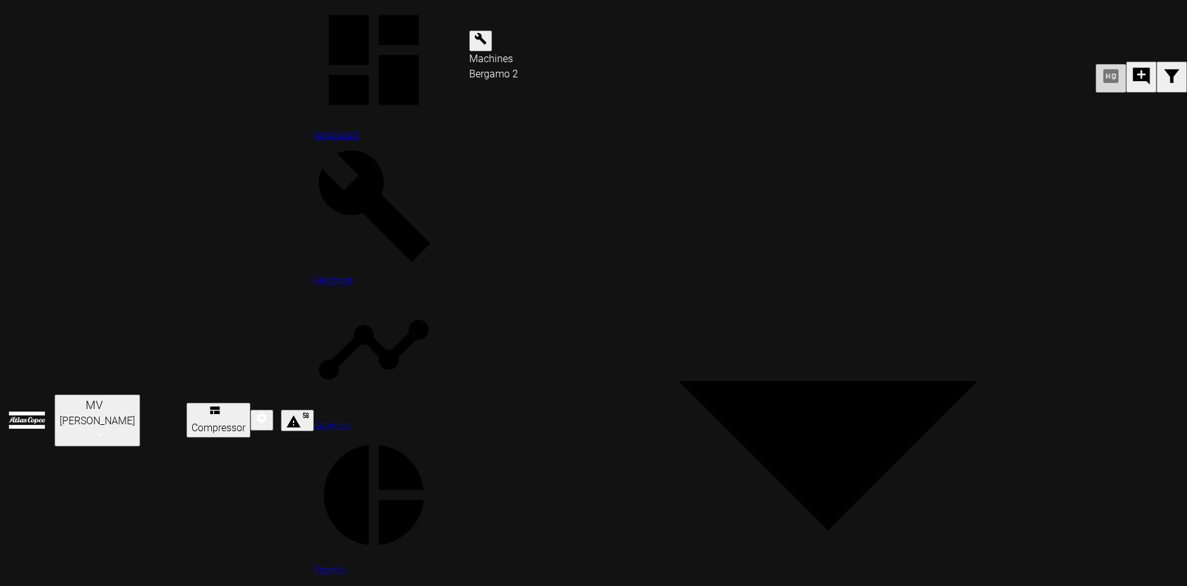
click at [324, 445] on icon at bounding box center [374, 495] width 100 height 100
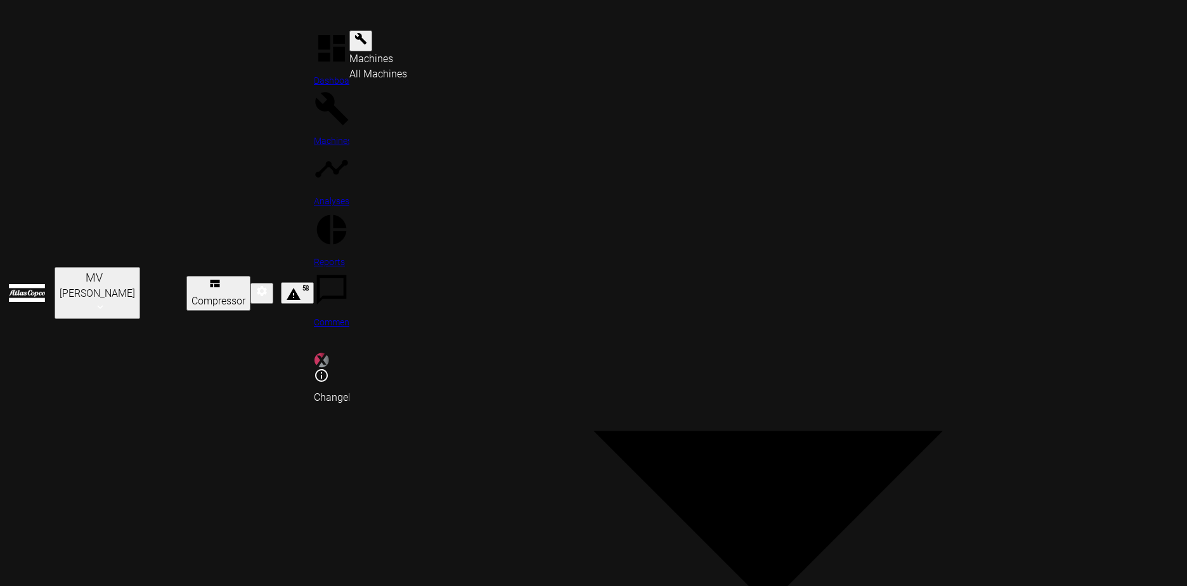
type input "0e4d3a30-f7ce-4132-a474-0e0a736dedb2"
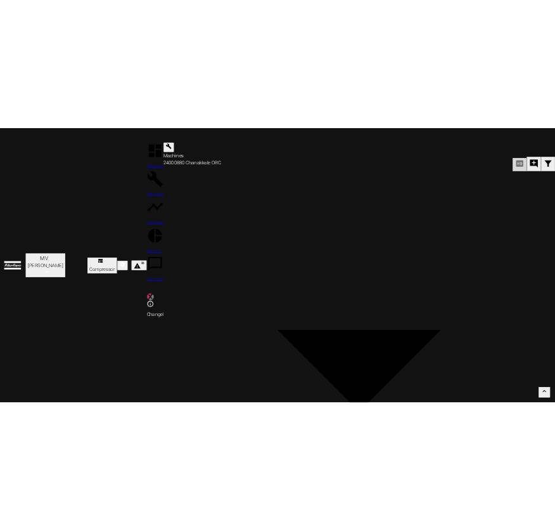
scroll to position [3551, 0]
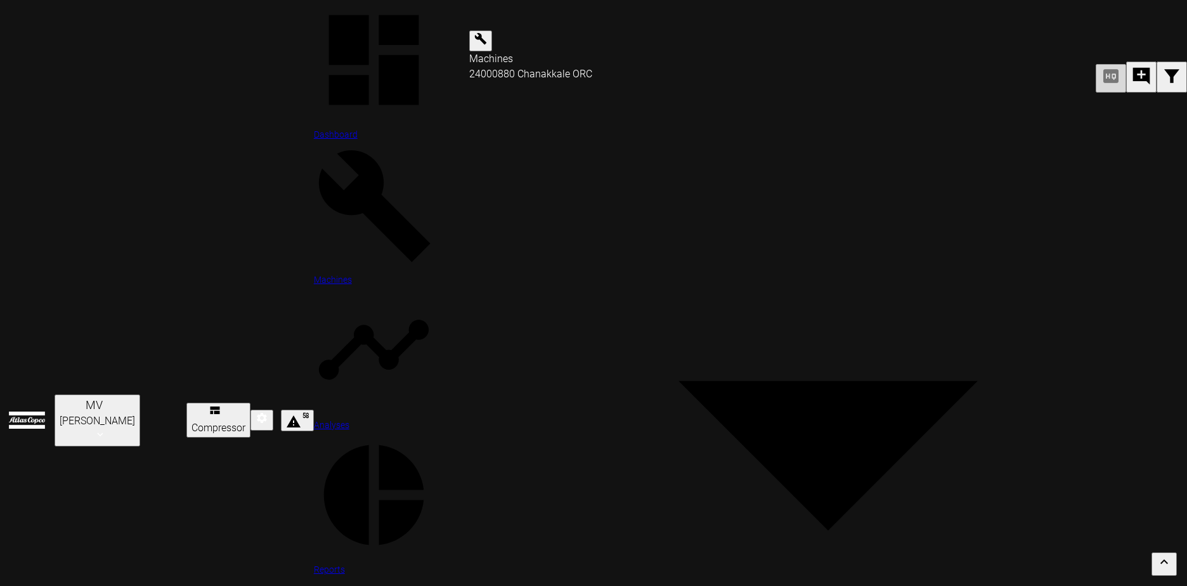
click at [328, 46] on icon at bounding box center [373, 60] width 90 height 90
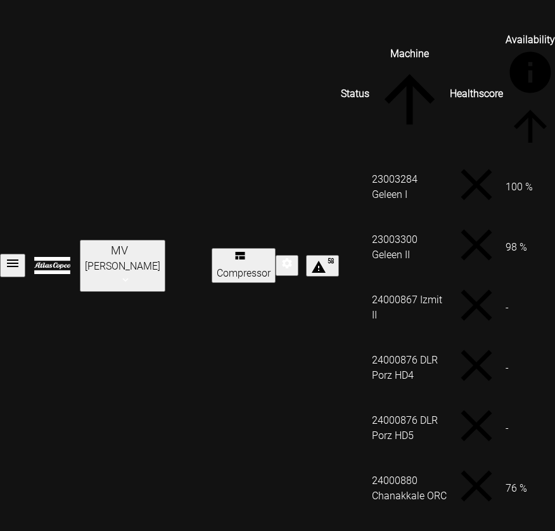
click at [372, 278] on td "24000867 Izmit II" at bounding box center [410, 307] width 77 height 59
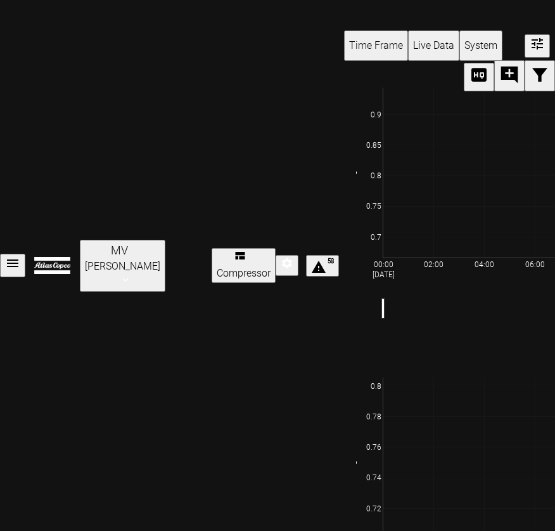
click at [18, 259] on icon "toggle drawer" at bounding box center [12, 263] width 11 height 8
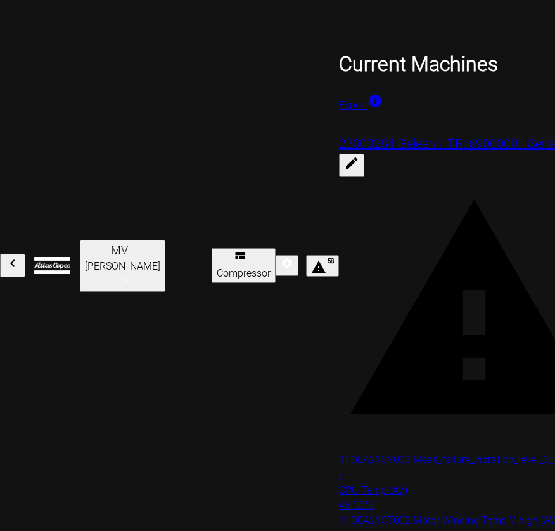
click at [437, 531] on div at bounding box center [277, 531] width 555 height 0
